Goal: Task Accomplishment & Management: Manage account settings

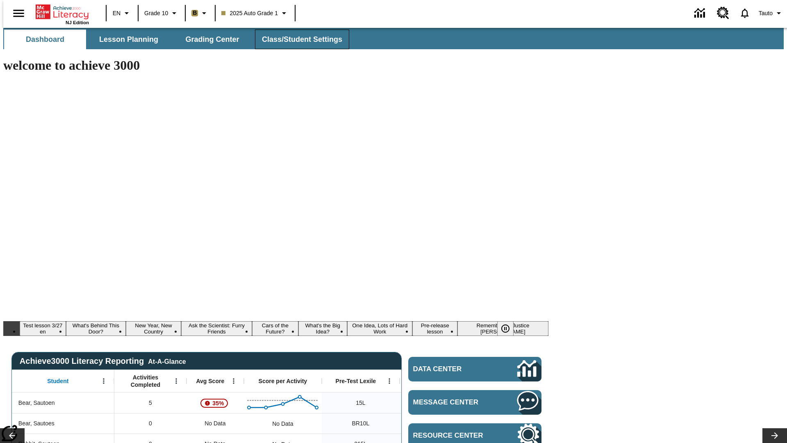
click at [298, 39] on span "Class/Student Settings" at bounding box center [302, 39] width 80 height 9
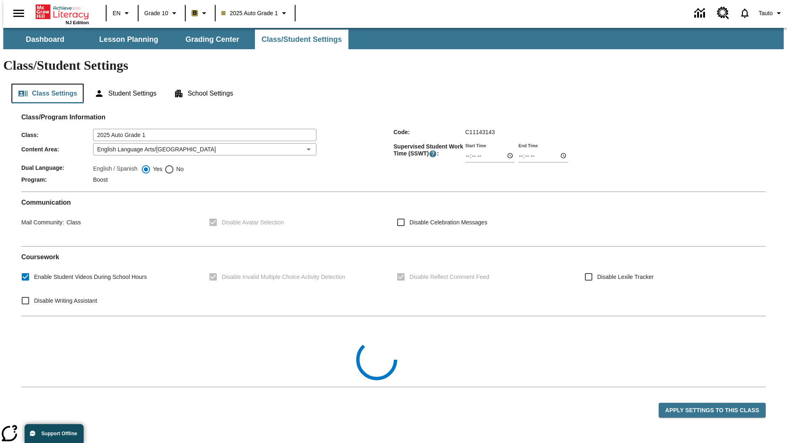
click at [44, 84] on button "Class Settings" at bounding box center [47, 94] width 72 height 20
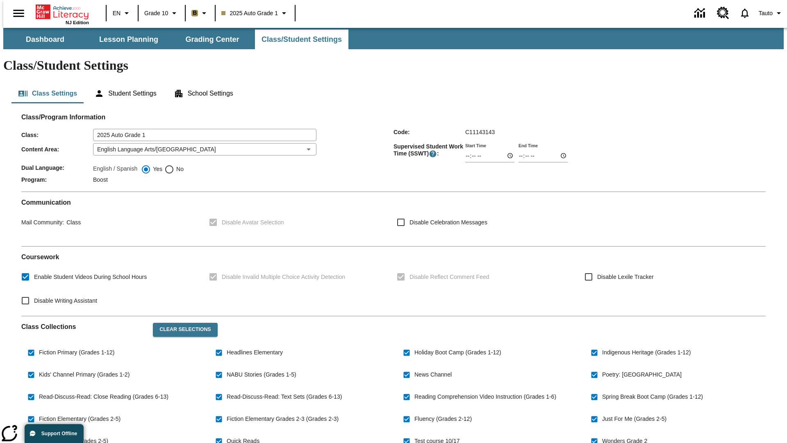
checkbox input "true"
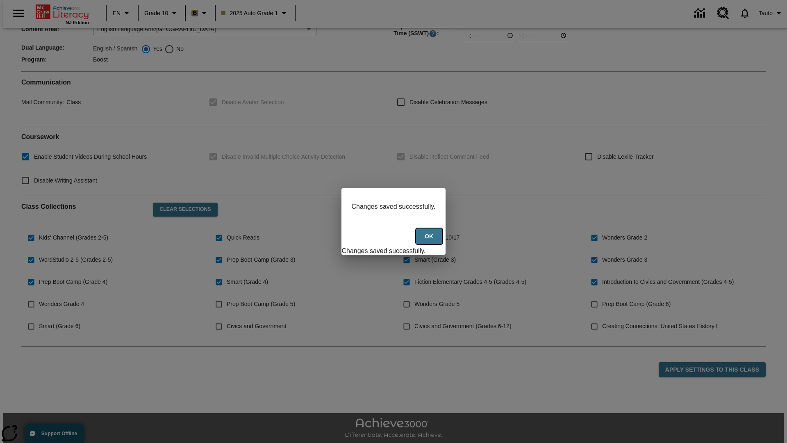
click at [430, 241] on button "Ok" at bounding box center [429, 236] width 26 height 16
